Goal: Information Seeking & Learning: Check status

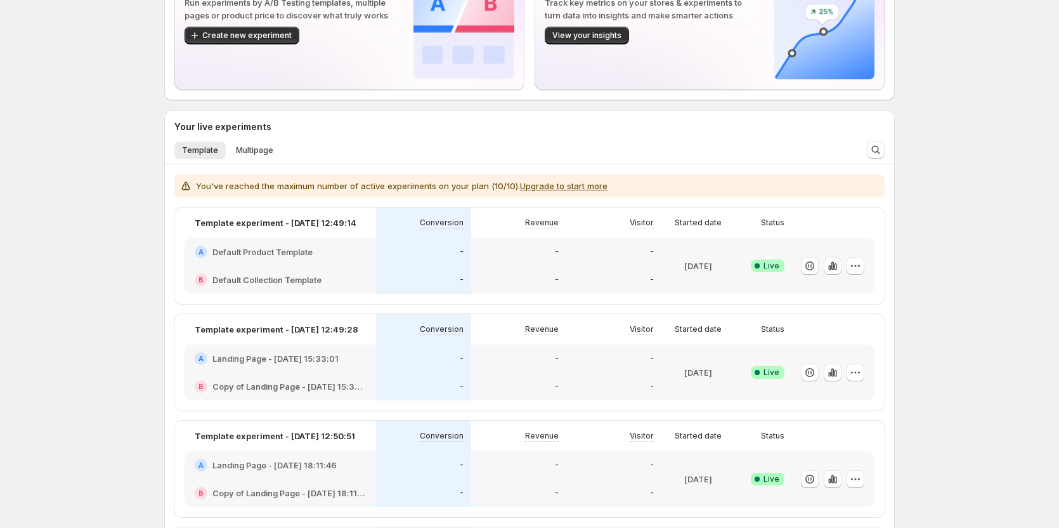
scroll to position [127, 0]
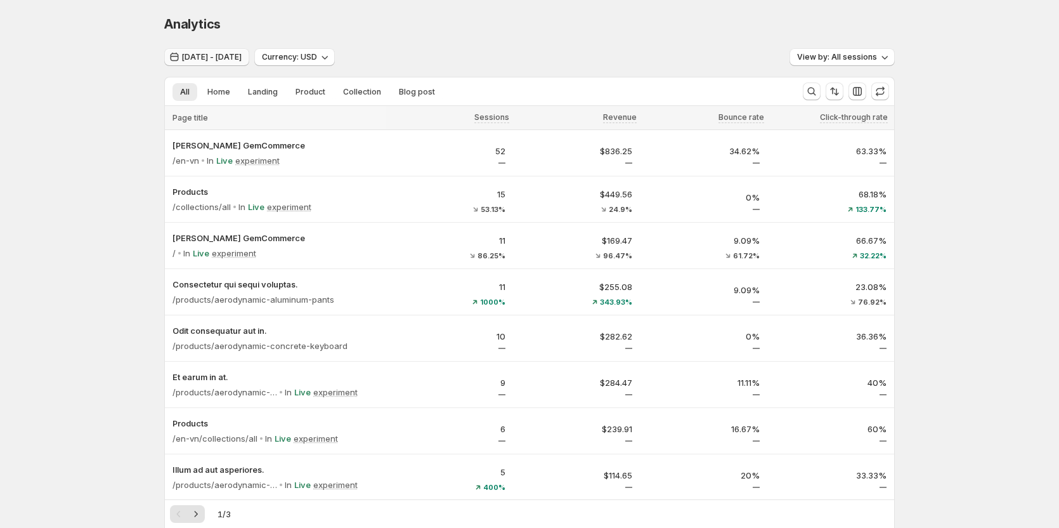
click at [205, 56] on span "[DATE] - [DATE]" at bounding box center [212, 57] width 60 height 10
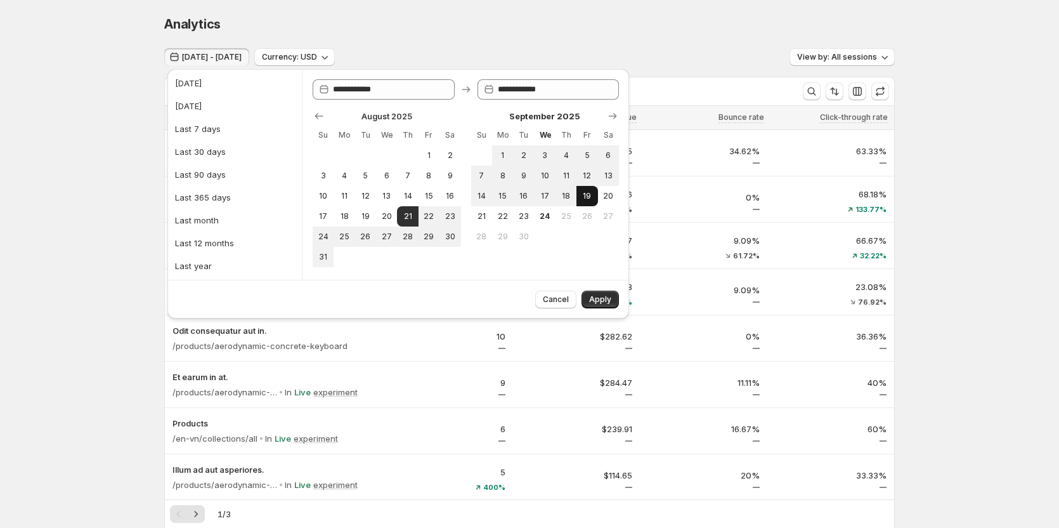
click at [590, 195] on span "19" at bounding box center [587, 196] width 11 height 10
type input "**********"
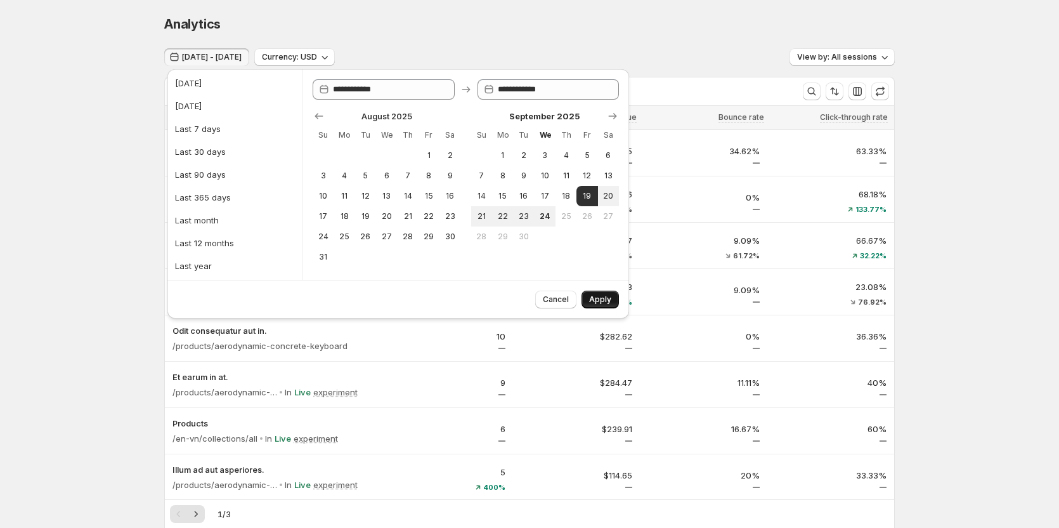
click at [608, 295] on span "Apply" at bounding box center [600, 299] width 22 height 10
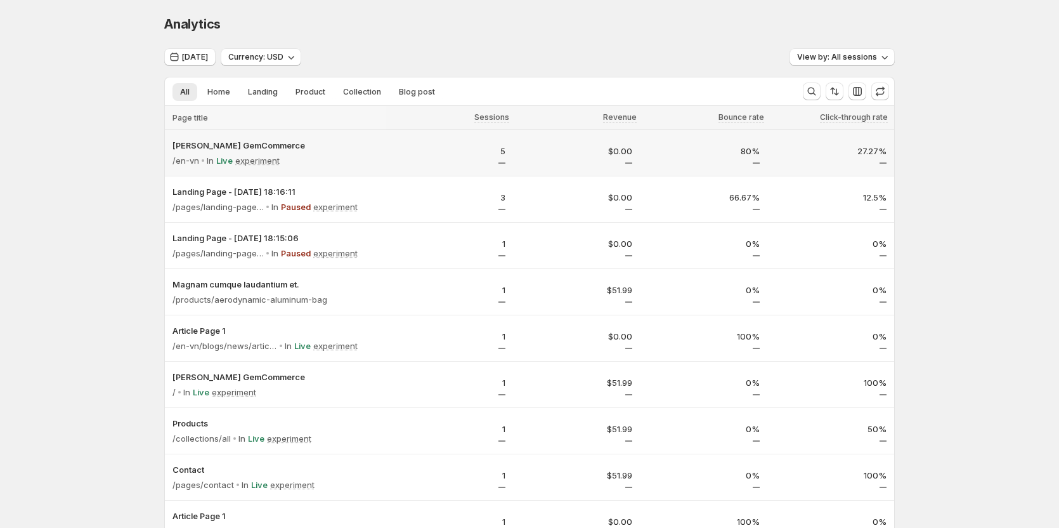
click at [408, 161] on div "5" at bounding box center [449, 154] width 112 height 19
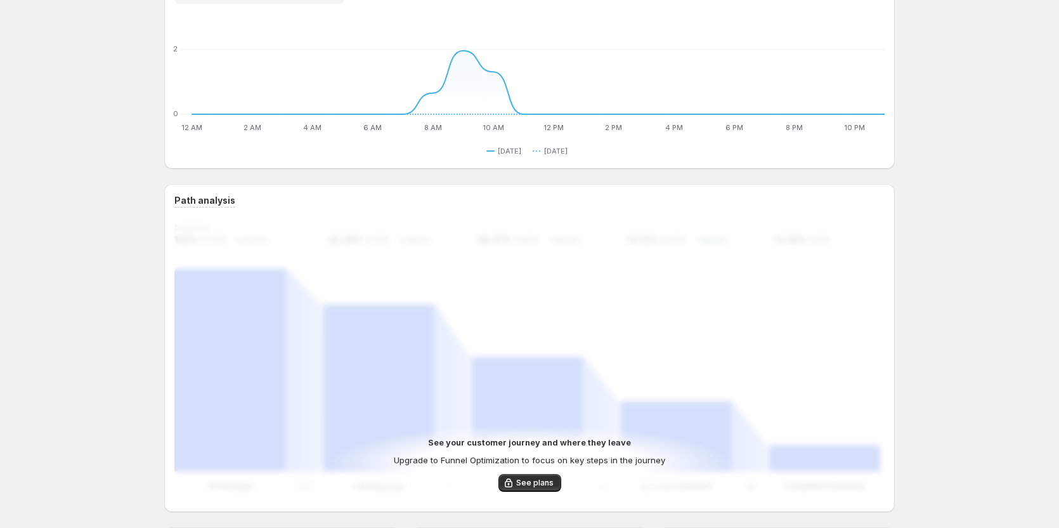
scroll to position [127, 0]
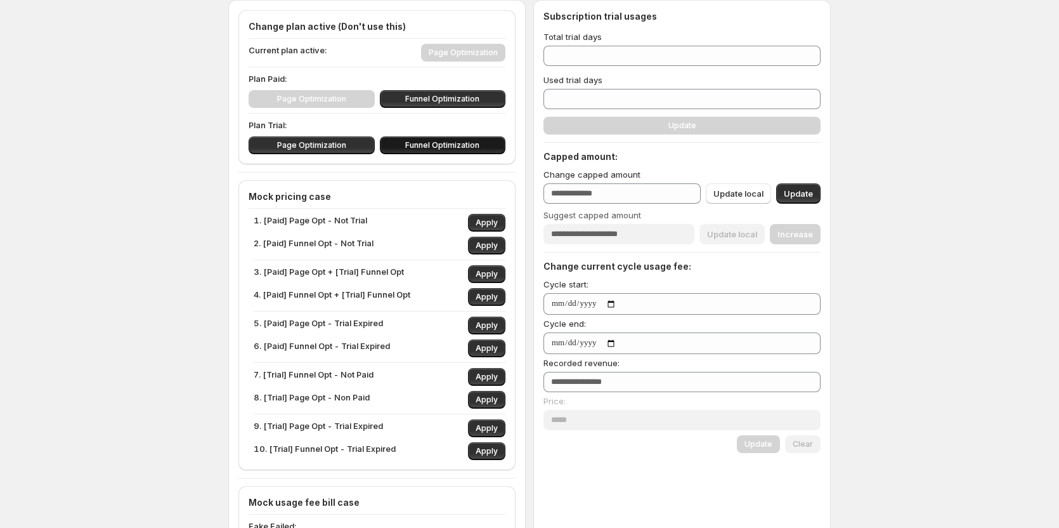
click at [461, 148] on span "Funnel Optimization" at bounding box center [442, 145] width 74 height 10
type input "**"
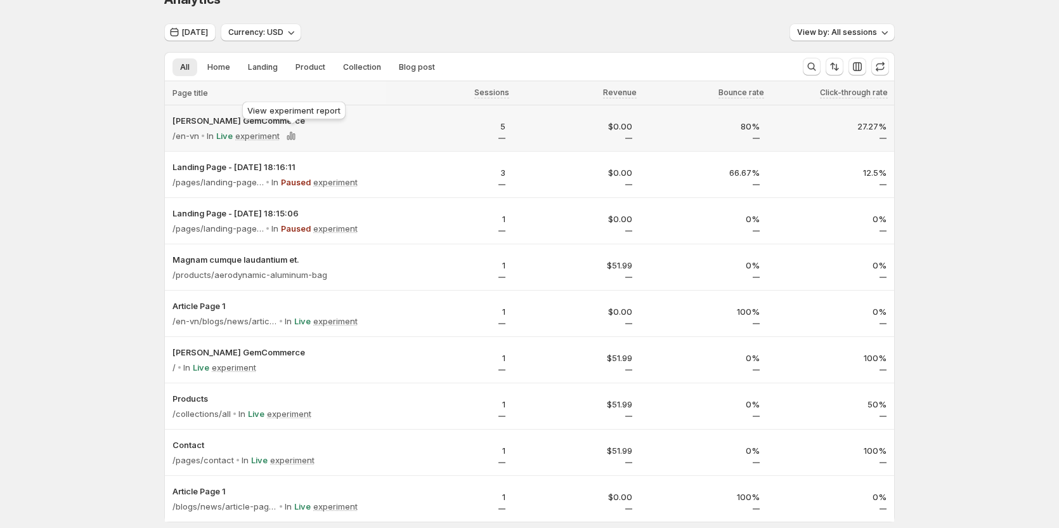
scroll to position [24, 0]
click at [306, 180] on p "Paused" at bounding box center [296, 182] width 30 height 13
click at [278, 180] on p "In" at bounding box center [274, 182] width 7 height 13
click at [343, 180] on p "experiment" at bounding box center [335, 182] width 44 height 13
click at [311, 129] on div "/en-vn In Live experiment" at bounding box center [275, 136] width 205 height 18
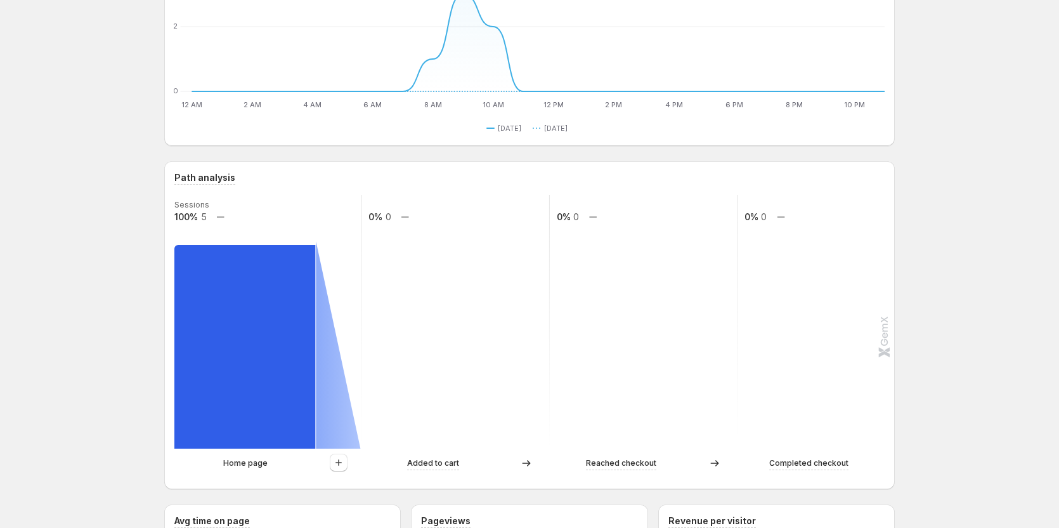
scroll to position [151, 0]
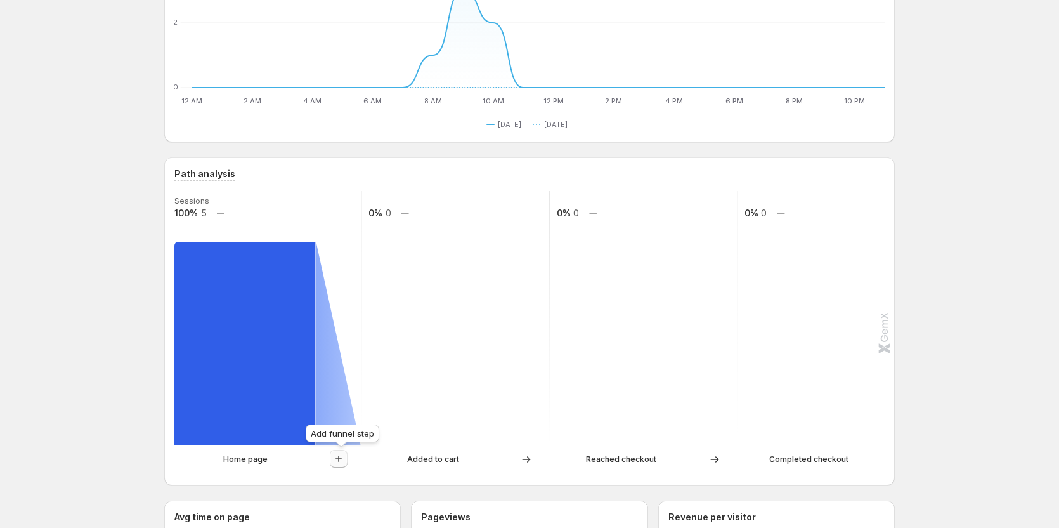
click at [339, 466] on button "button" at bounding box center [339, 459] width 18 height 18
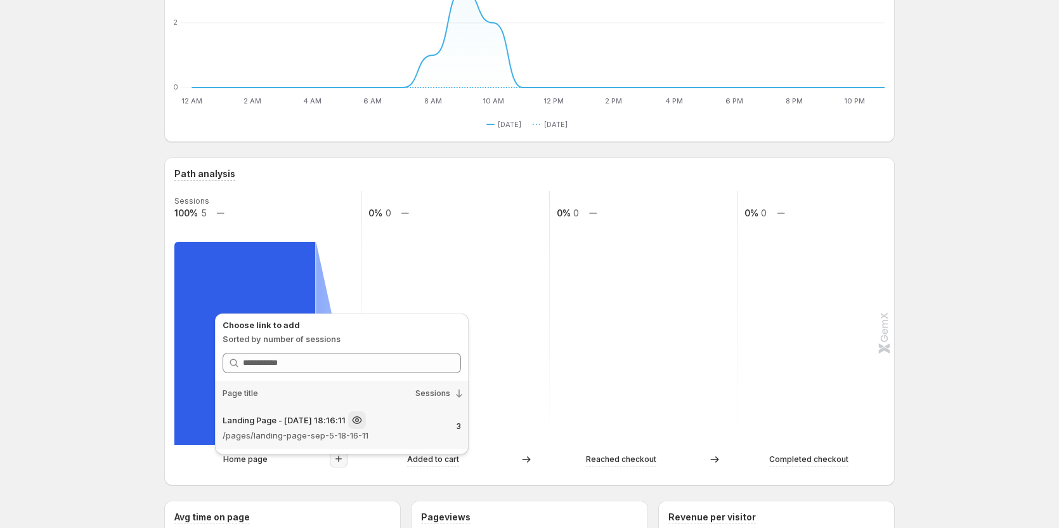
click at [391, 424] on div "Landing Page - [DATE] 18:16:11" at bounding box center [335, 420] width 224 height 18
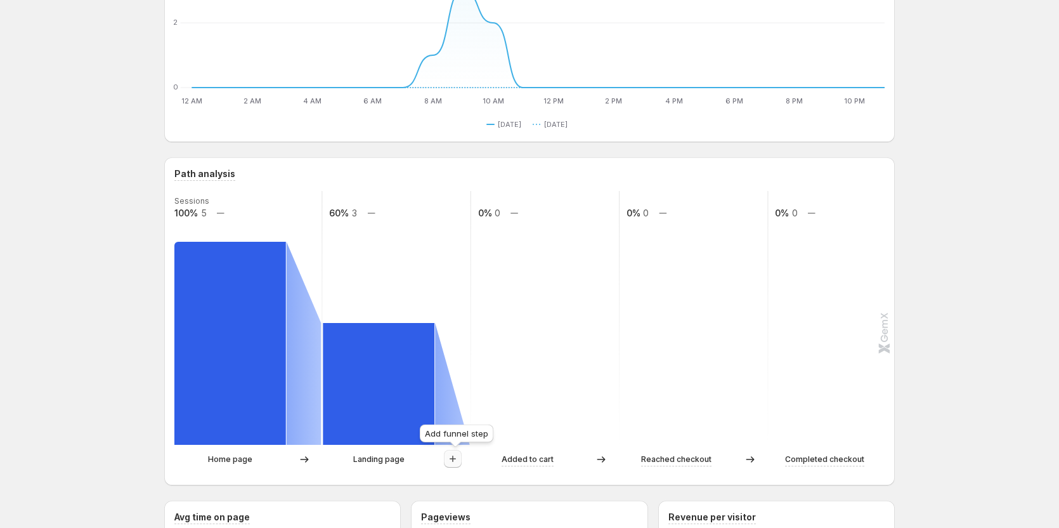
click at [459, 457] on icon "button" at bounding box center [452, 458] width 13 height 13
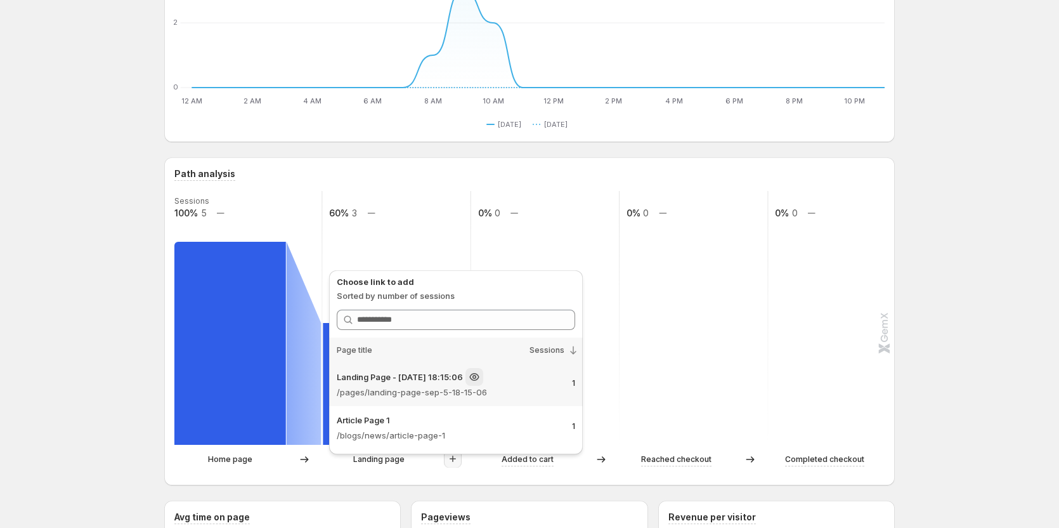
click at [472, 396] on p "/pages/landing-page-sep-5-18-15-06" at bounding box center [449, 392] width 225 height 13
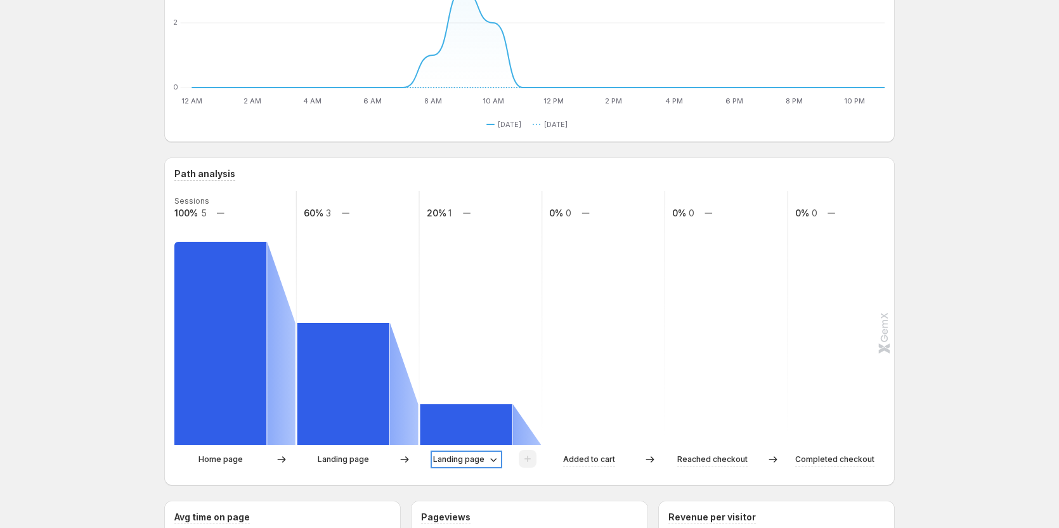
click at [478, 460] on p "Landing page" at bounding box center [458, 459] width 51 height 13
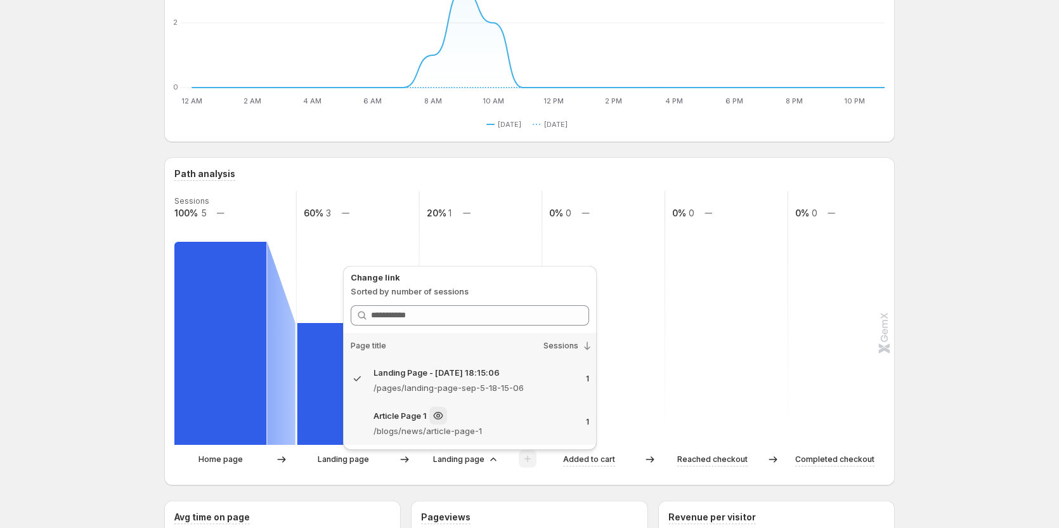
click at [491, 425] on p "/blogs/news/article-page-1" at bounding box center [475, 430] width 202 height 13
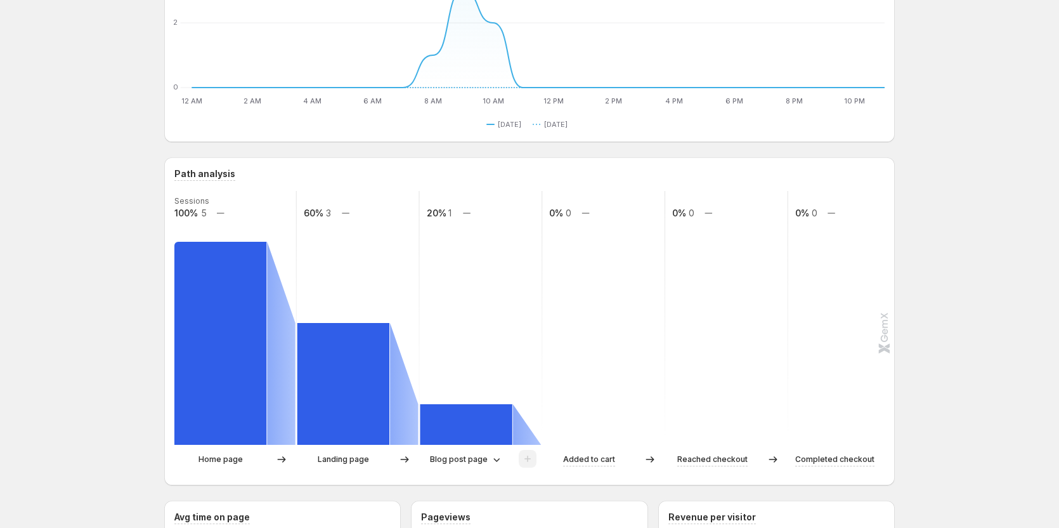
click at [369, 464] on p "Landing page" at bounding box center [343, 459] width 51 height 13
drag, startPoint x: 350, startPoint y: 459, endPoint x: 289, endPoint y: 433, distance: 66.5
click at [348, 459] on p "Landing page" at bounding box center [343, 459] width 51 height 13
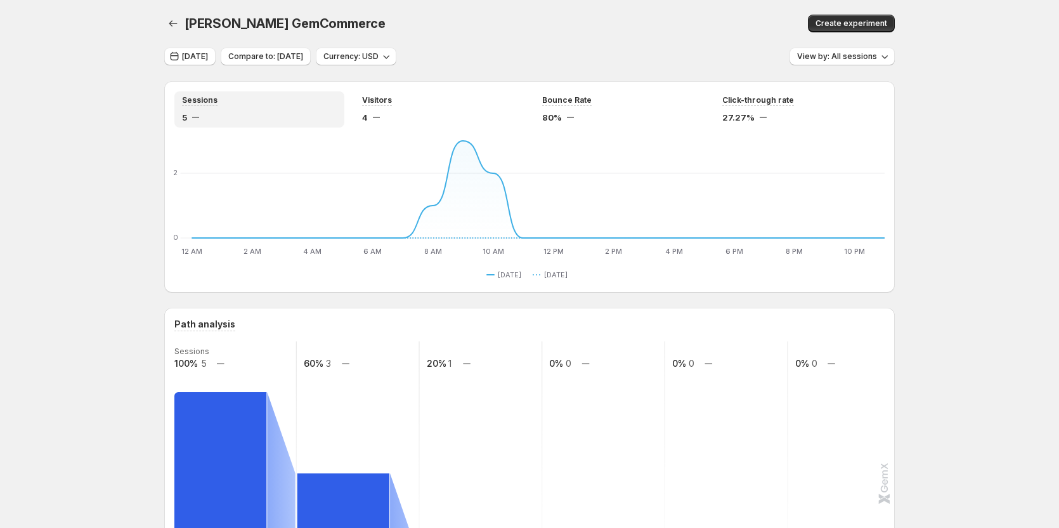
scroll to position [0, 0]
click at [172, 19] on icon "button" at bounding box center [173, 24] width 13 height 13
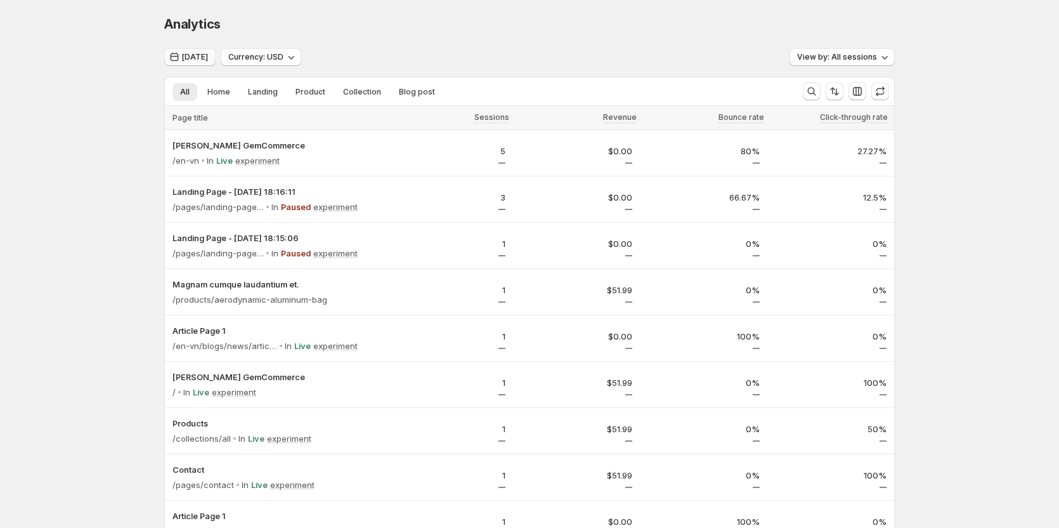
click at [200, 56] on span "[DATE]" at bounding box center [195, 57] width 26 height 10
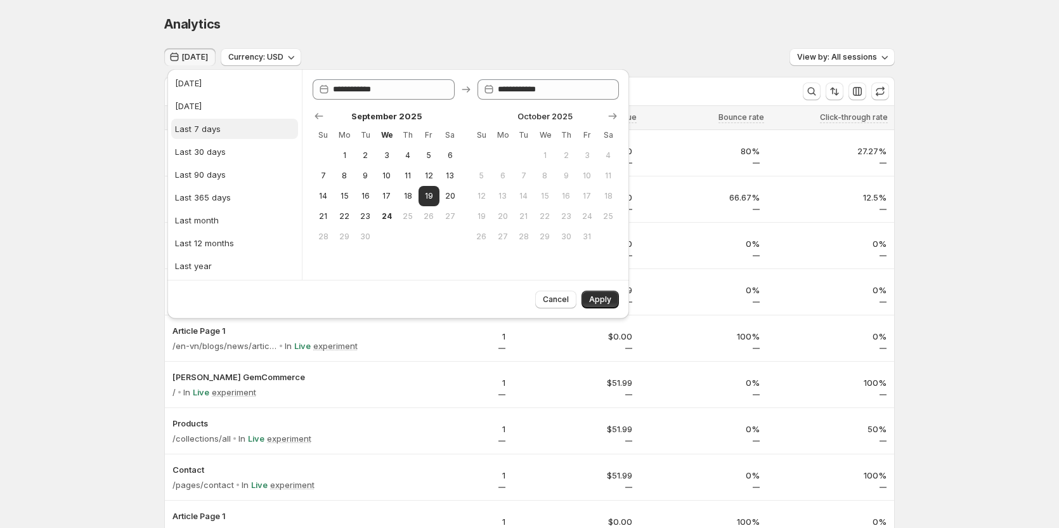
click at [202, 121] on button "Last 7 days" at bounding box center [234, 129] width 127 height 20
type input "**********"
click at [598, 302] on span "Apply" at bounding box center [600, 299] width 22 height 10
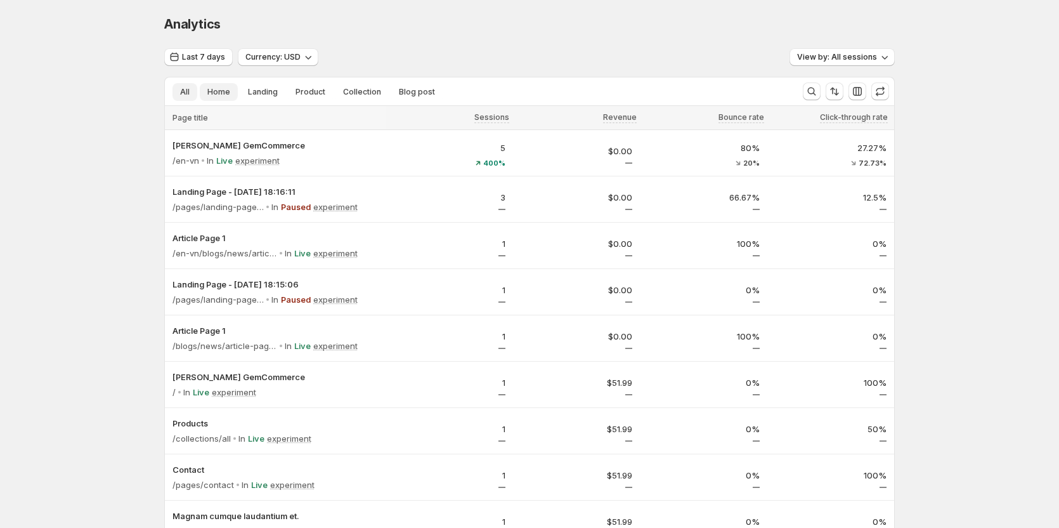
click at [226, 93] on span "Home" at bounding box center [218, 92] width 23 height 10
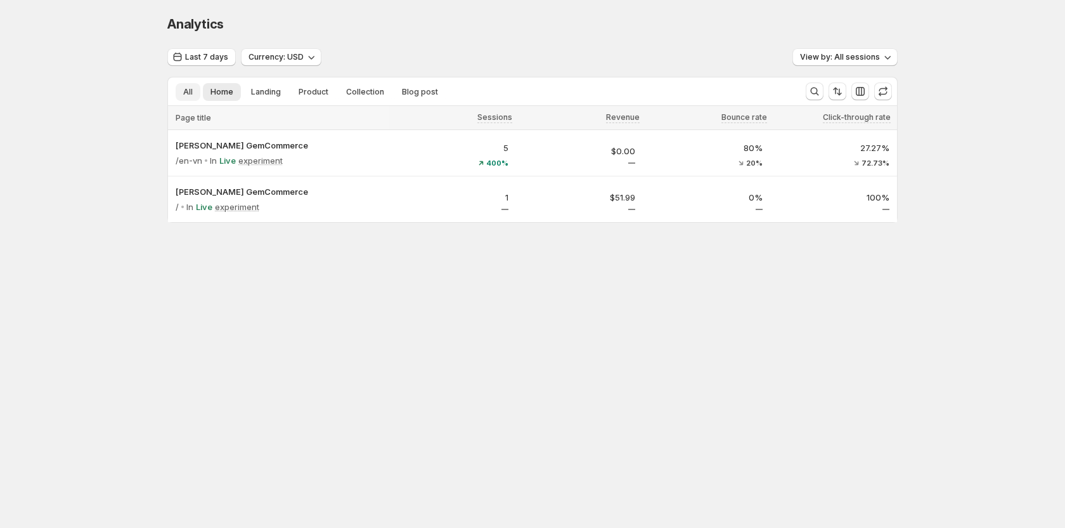
click at [189, 92] on span "All" at bounding box center [188, 92] width 10 height 10
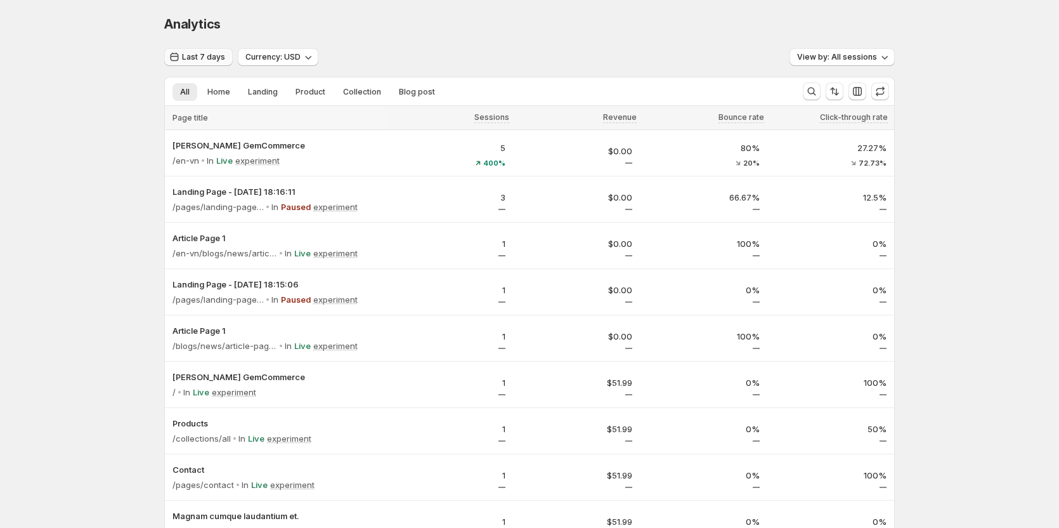
click at [218, 61] on span "Last 7 days" at bounding box center [203, 57] width 43 height 10
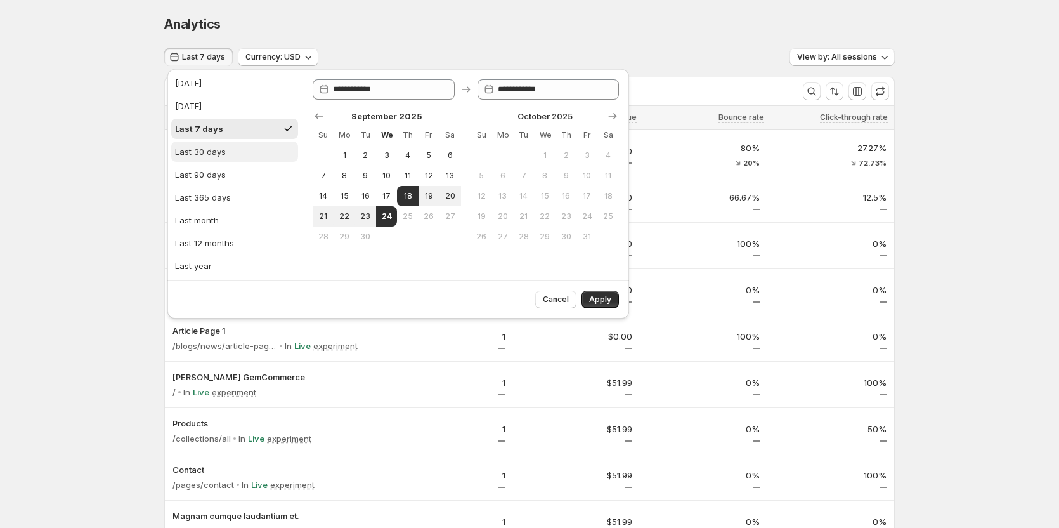
click at [212, 148] on div "Last 30 days" at bounding box center [200, 151] width 51 height 13
type input "**********"
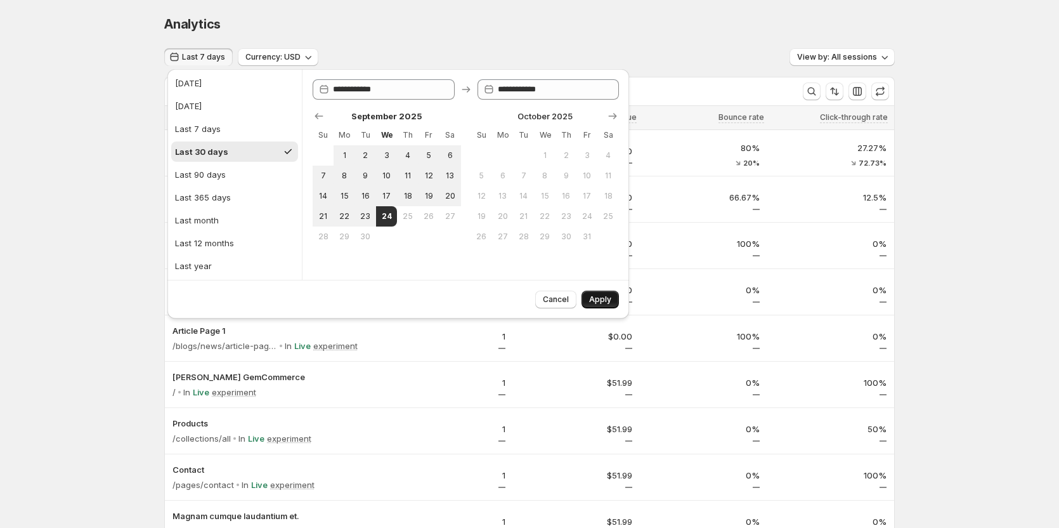
click at [611, 304] on span "Apply" at bounding box center [600, 299] width 22 height 10
